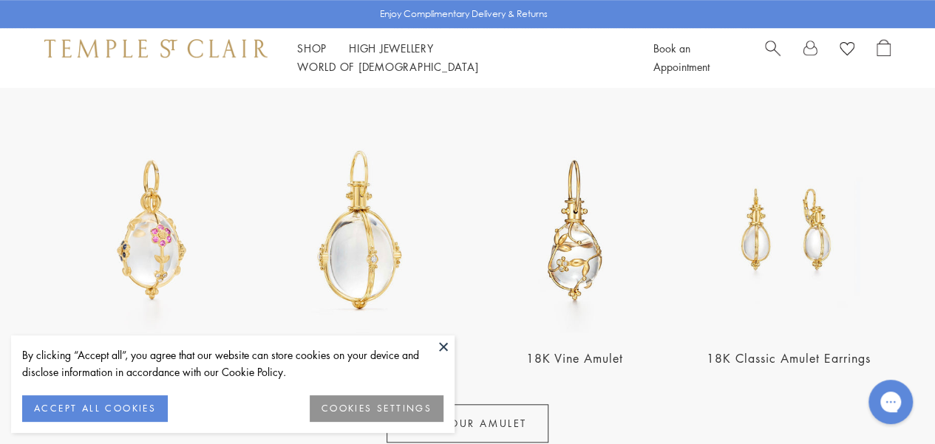
scroll to position [517, 0]
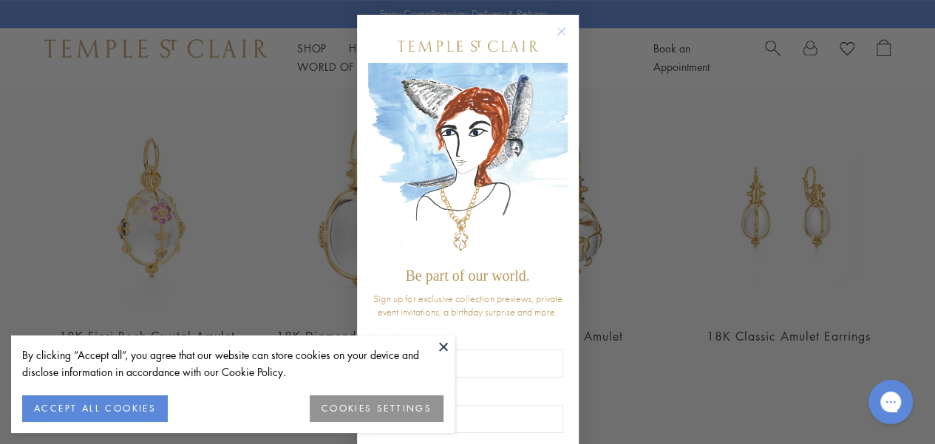
click at [392, 401] on button "COOKIES SETTINGS" at bounding box center [377, 408] width 134 height 27
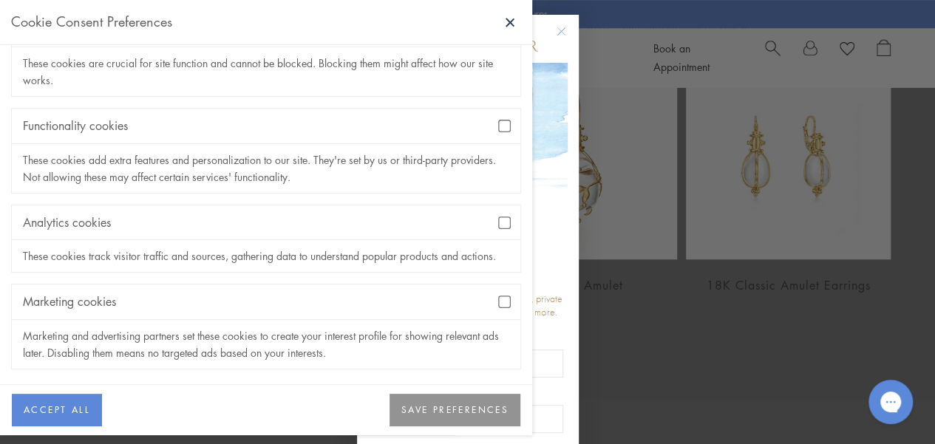
scroll to position [591, 0]
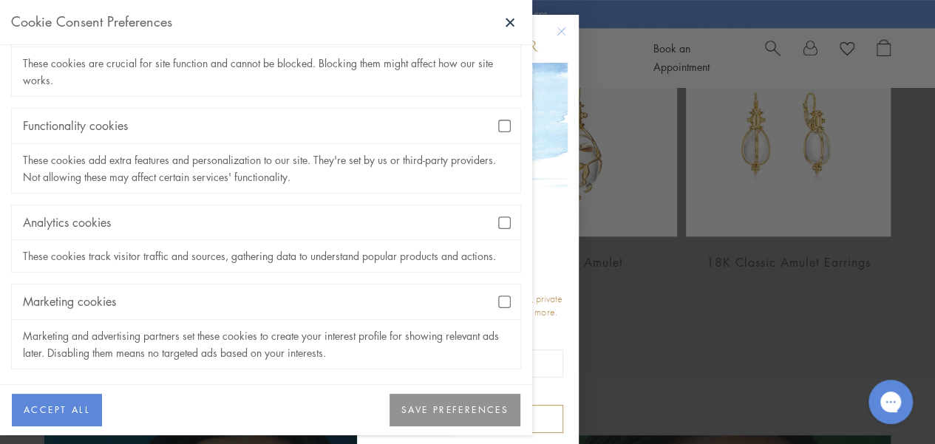
click at [398, 408] on button "SAVE PREFERENCES" at bounding box center [455, 410] width 131 height 33
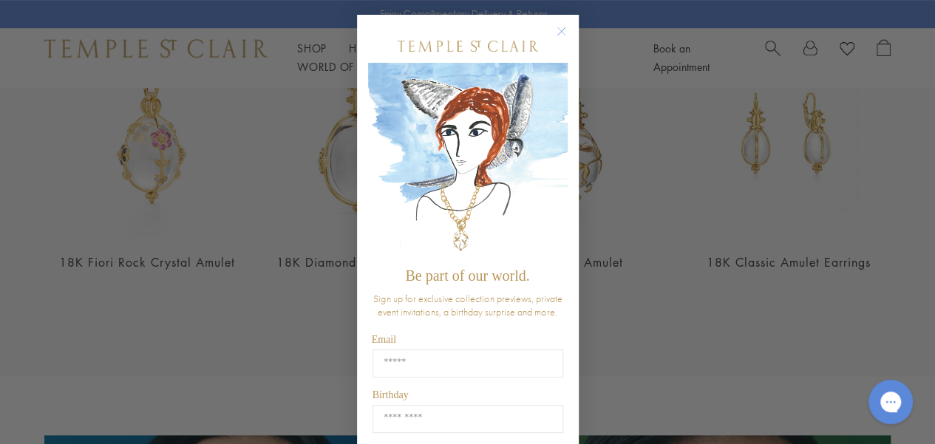
click at [557, 30] on circle "Close dialog" at bounding box center [561, 32] width 18 height 18
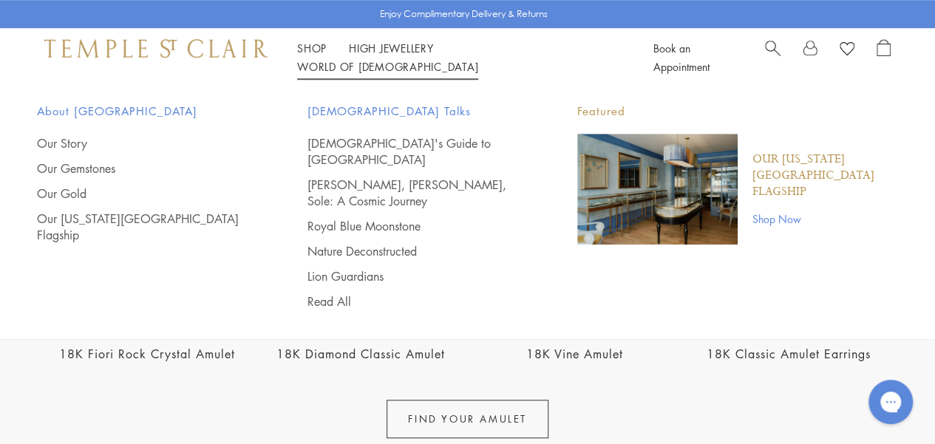
scroll to position [443, 0]
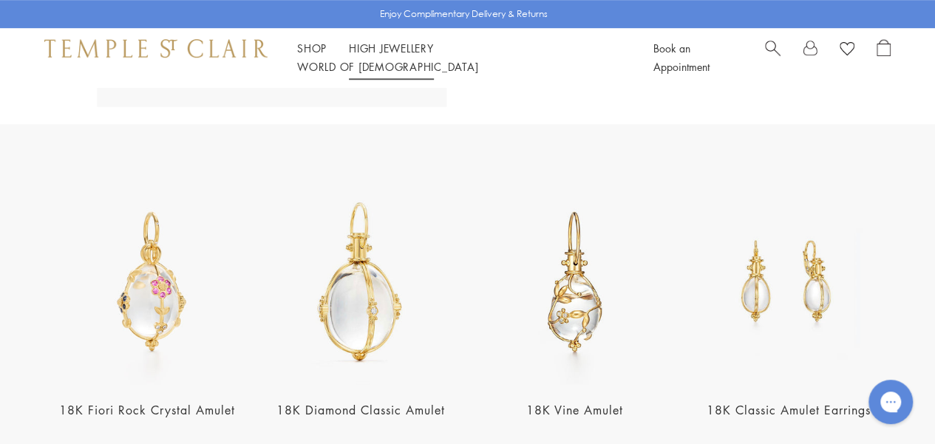
click at [377, 55] on link "High Jewellery High Jewellery" at bounding box center [391, 48] width 85 height 15
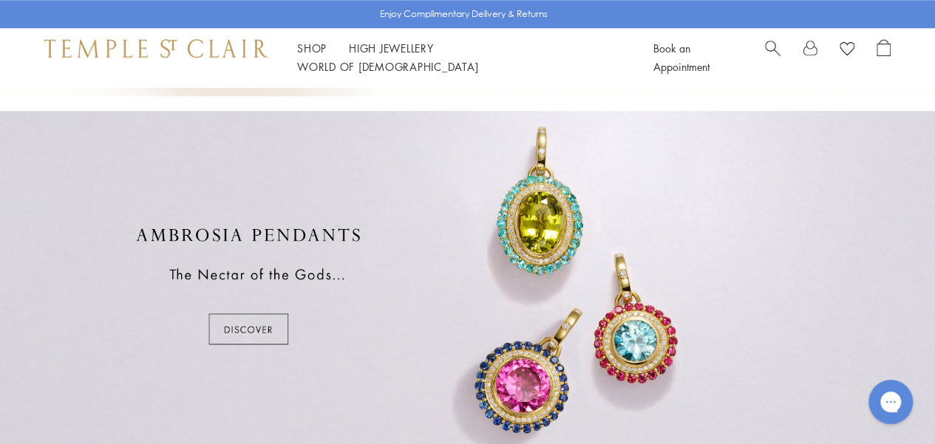
scroll to position [739, 0]
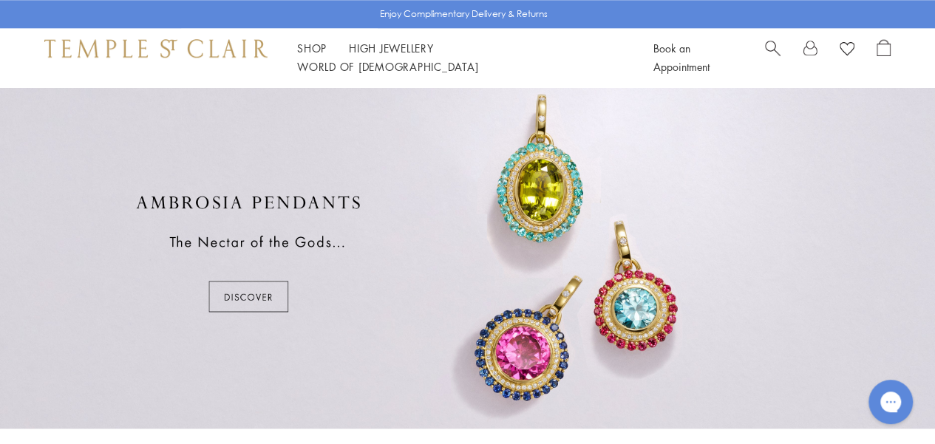
click at [254, 290] on div at bounding box center [467, 253] width 935 height 350
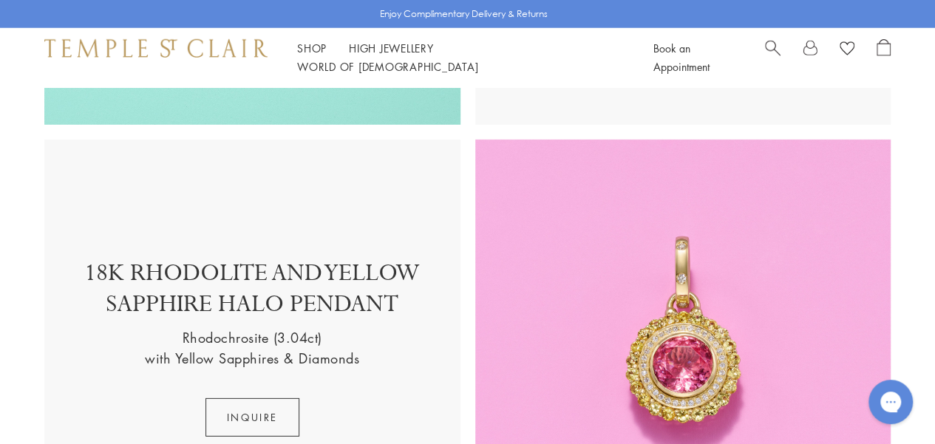
scroll to position [1996, 0]
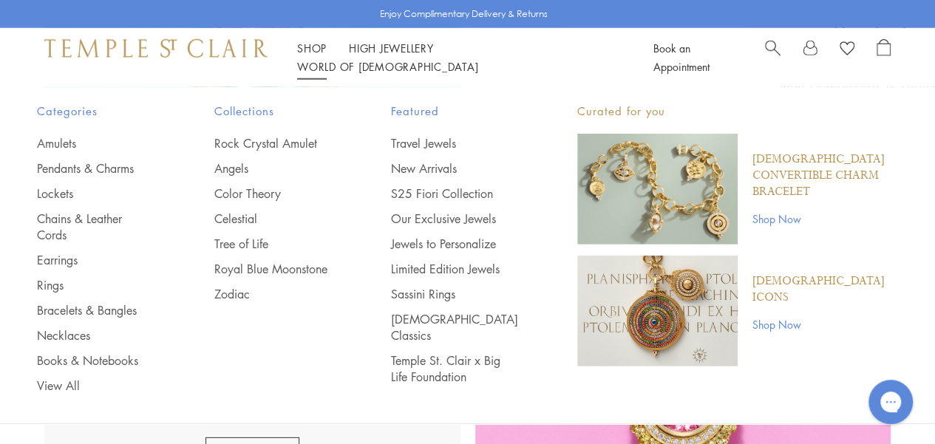
click at [317, 55] on link "Shop Shop" at bounding box center [312, 48] width 30 height 15
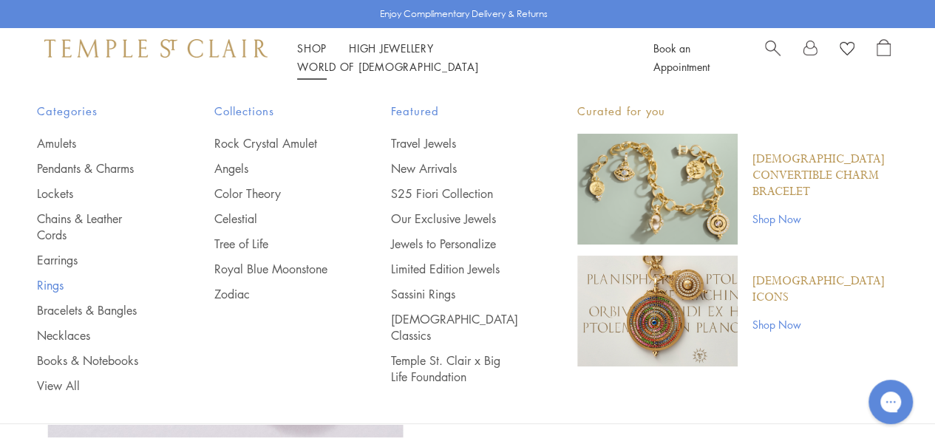
click at [64, 282] on link "Rings" at bounding box center [96, 285] width 118 height 16
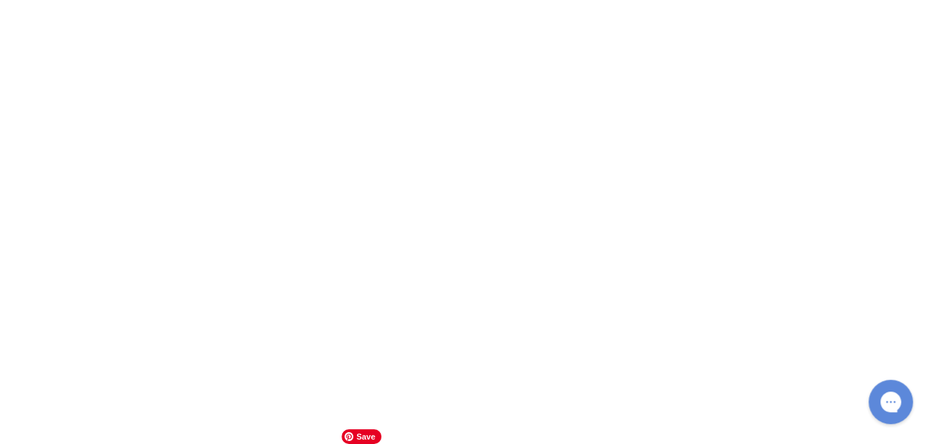
scroll to position [5913, 0]
